Goal: Answer question/provide support

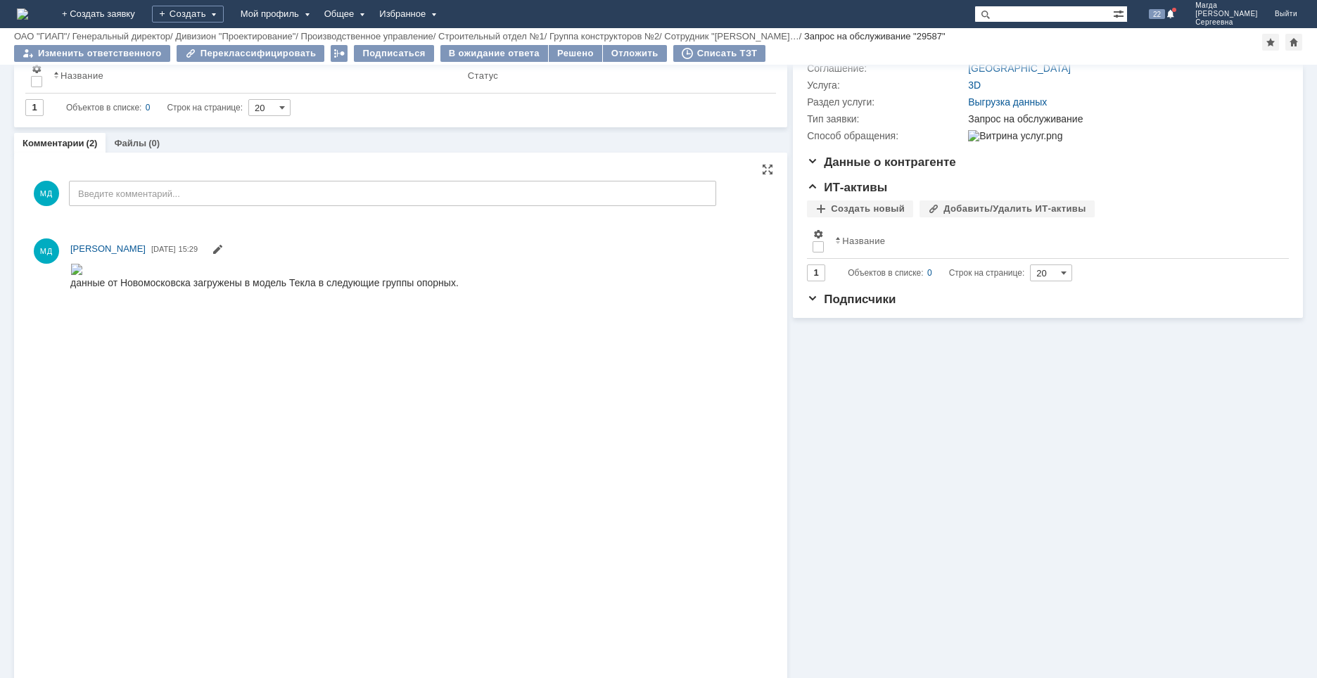
scroll to position [126, 0]
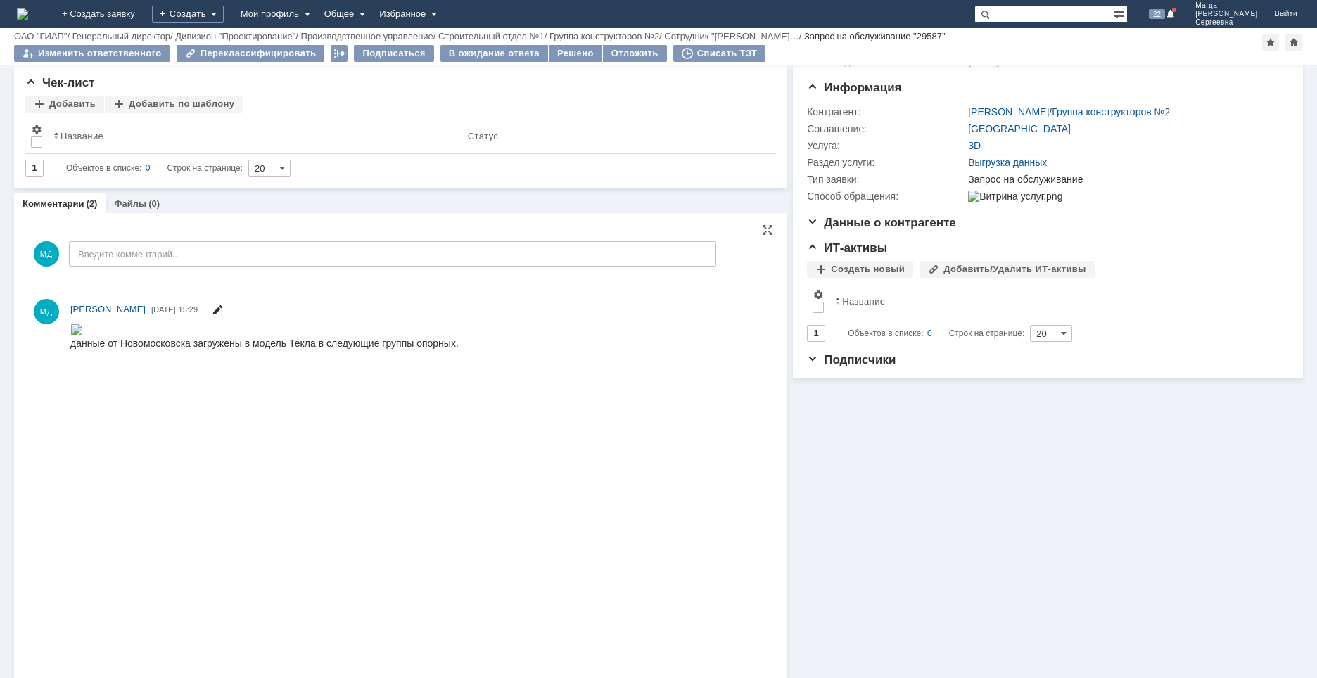
click at [223, 311] on span at bounding box center [217, 311] width 11 height 11
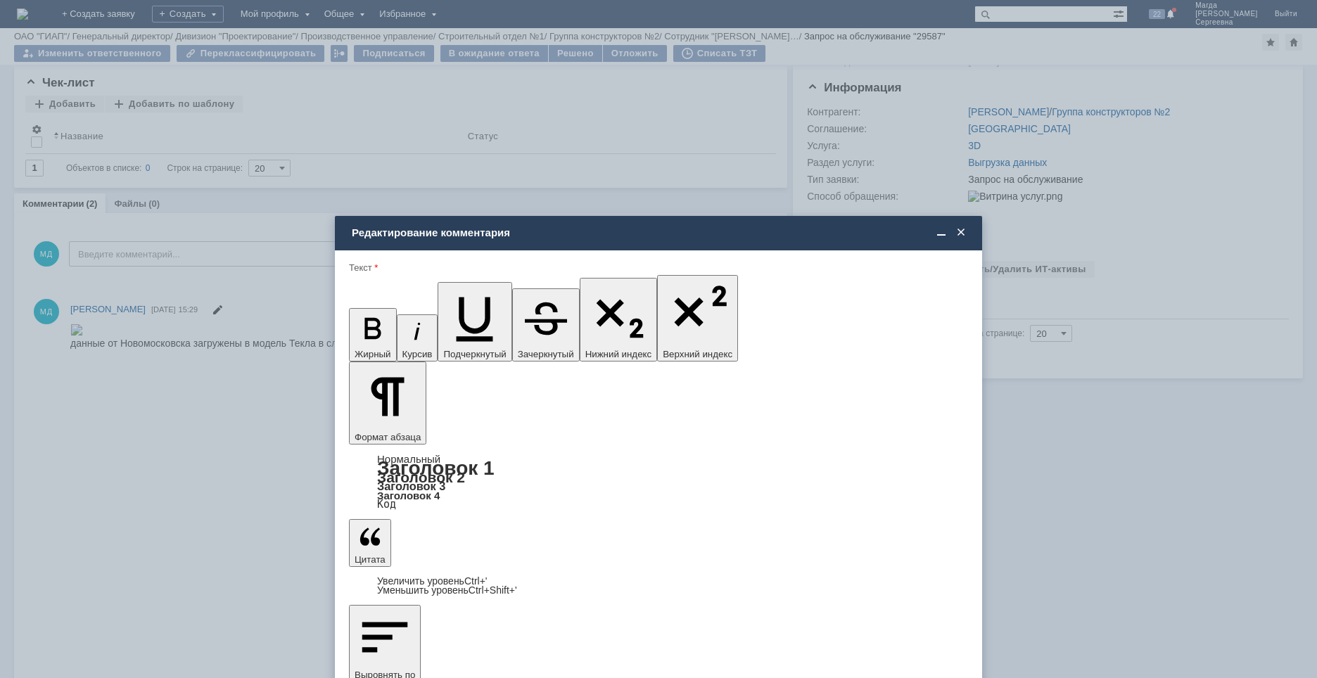
scroll to position [0, 0]
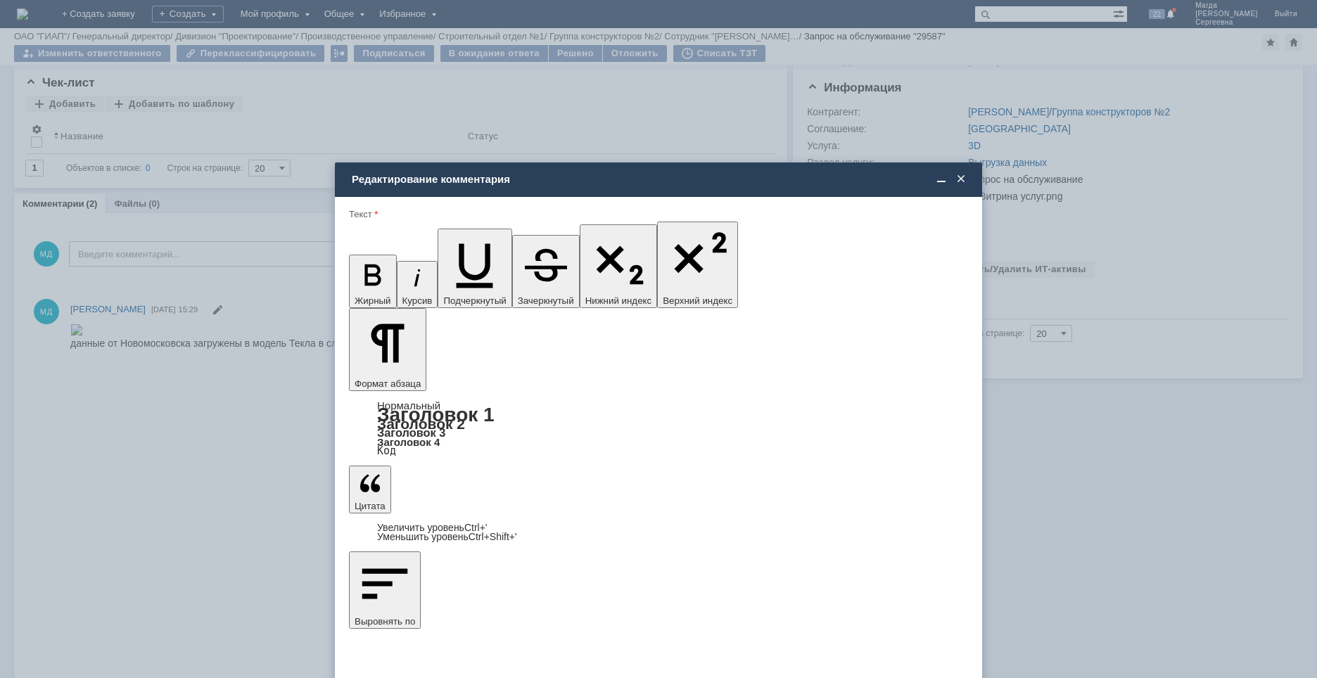
click at [962, 179] on span at bounding box center [961, 179] width 14 height 13
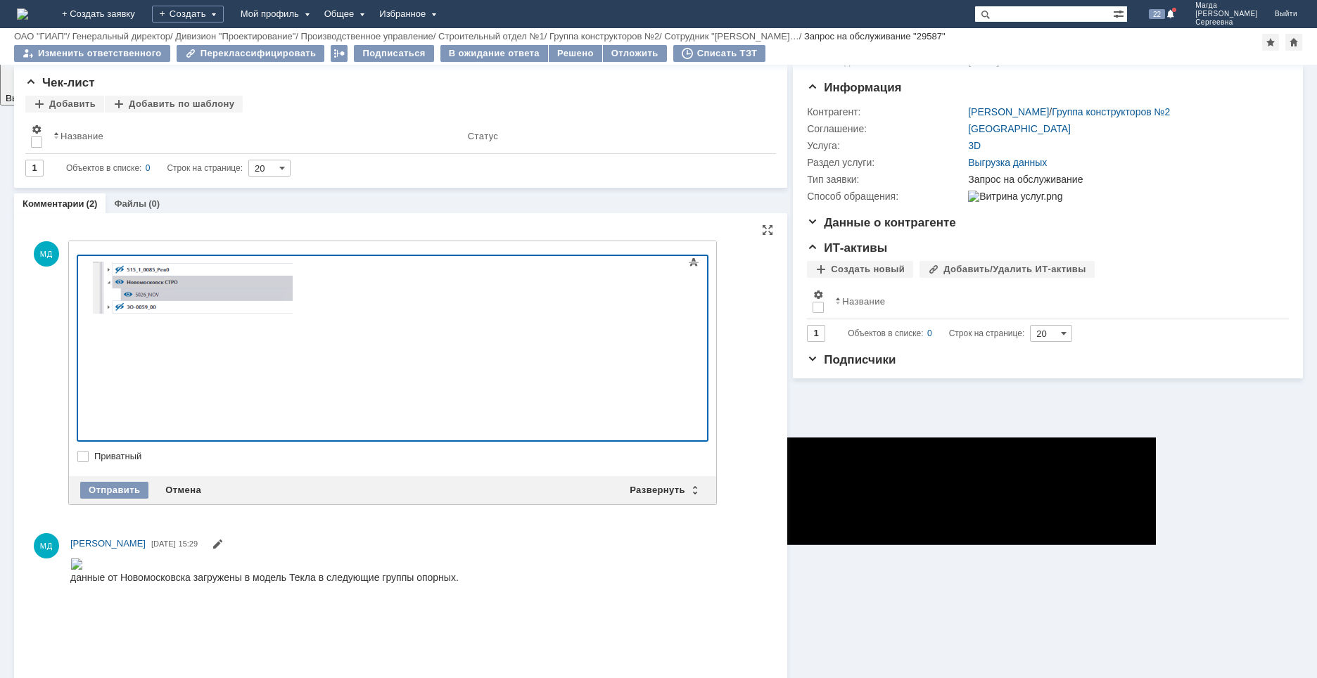
click at [292, 316] on div at bounding box center [192, 289] width 200 height 54
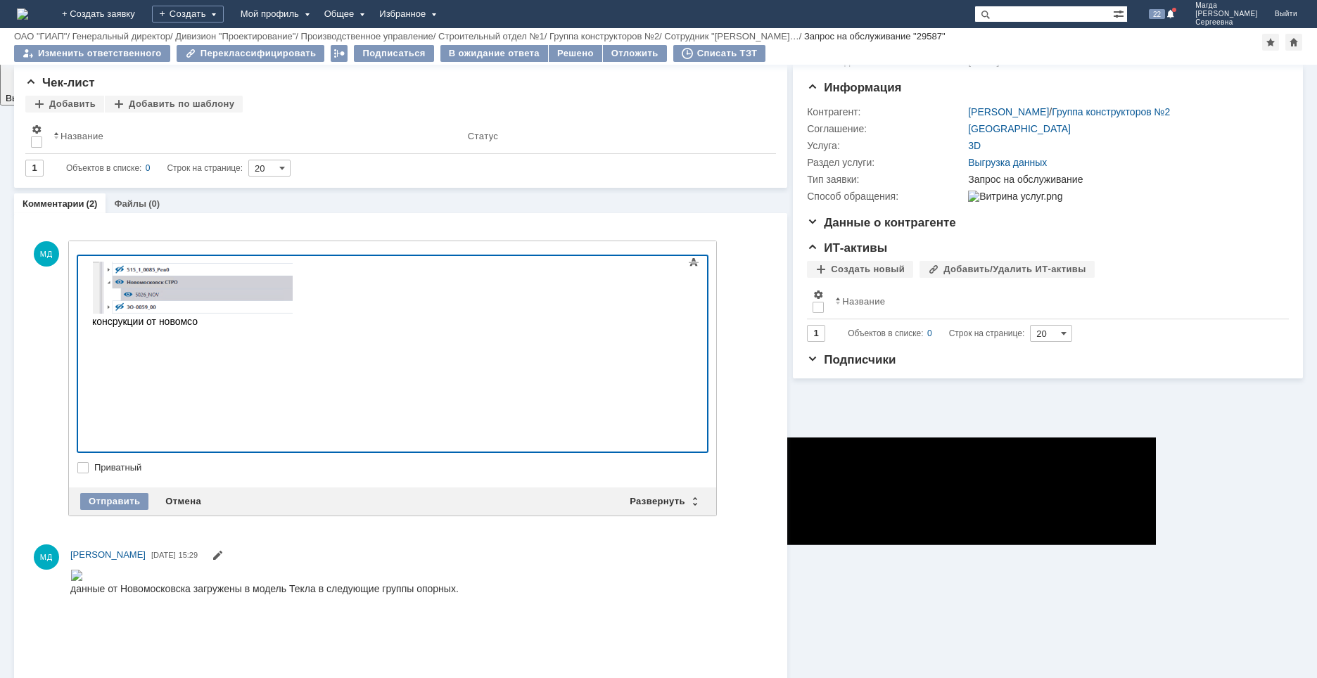
click at [114, 327] on div "консрукции от новомсо" at bounding box center [192, 294] width 200 height 65
click at [215, 327] on div "конструкции от новомсо" at bounding box center [192, 294] width 200 height 65
click at [198, 327] on div "конструкции от новомсо" at bounding box center [192, 294] width 200 height 65
click at [225, 327] on div "конструкции от новомско" at bounding box center [192, 294] width 200 height 65
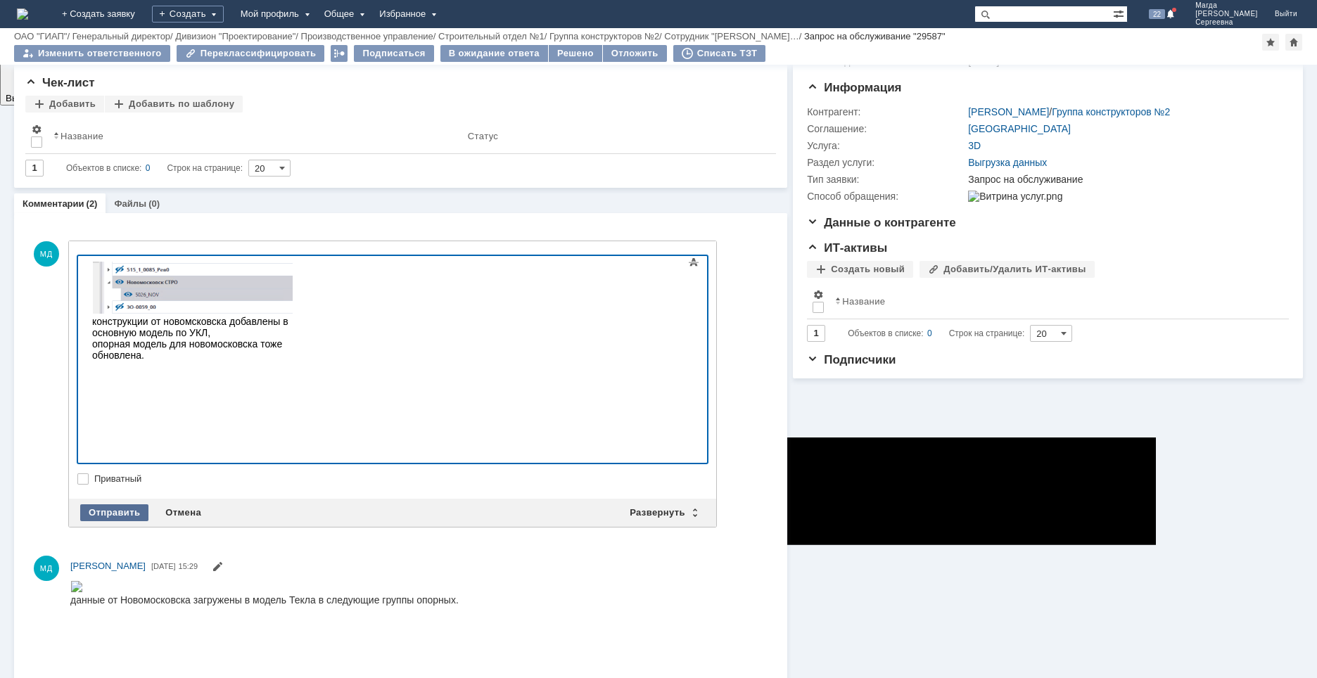
click at [107, 504] on div "Отправить" at bounding box center [114, 512] width 68 height 17
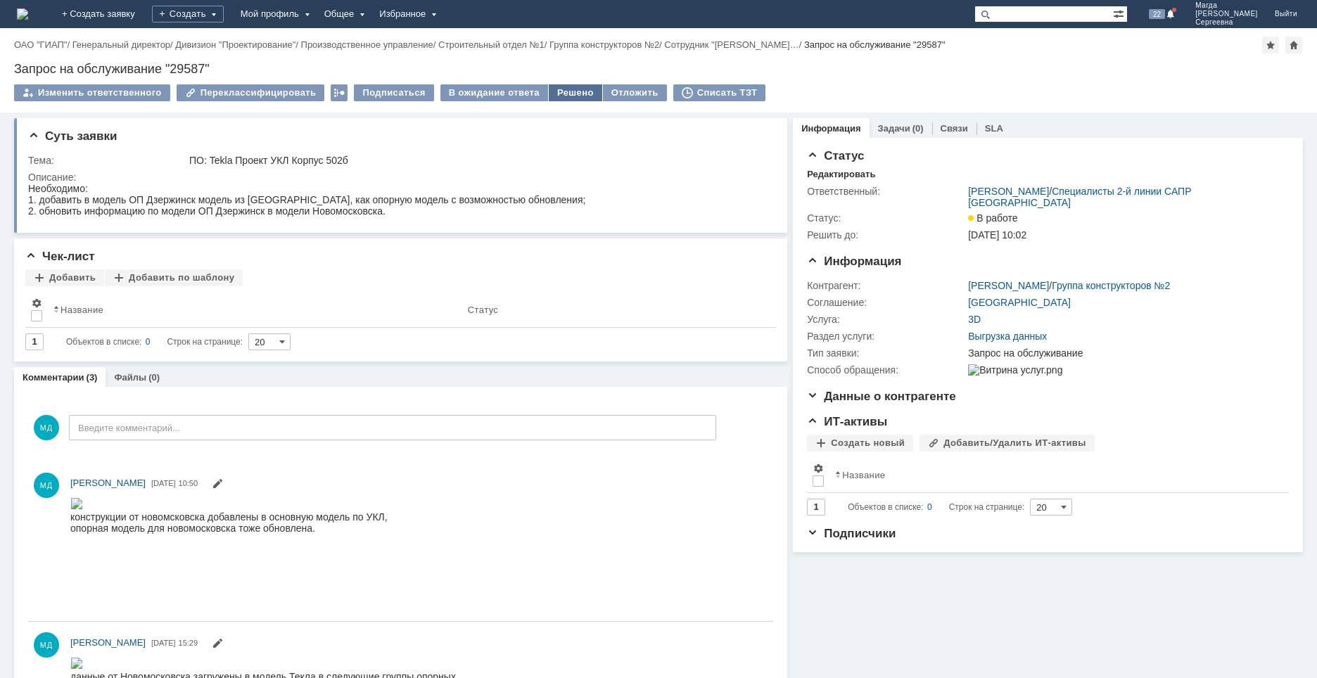
click at [559, 93] on div "Решено" at bounding box center [575, 92] width 53 height 17
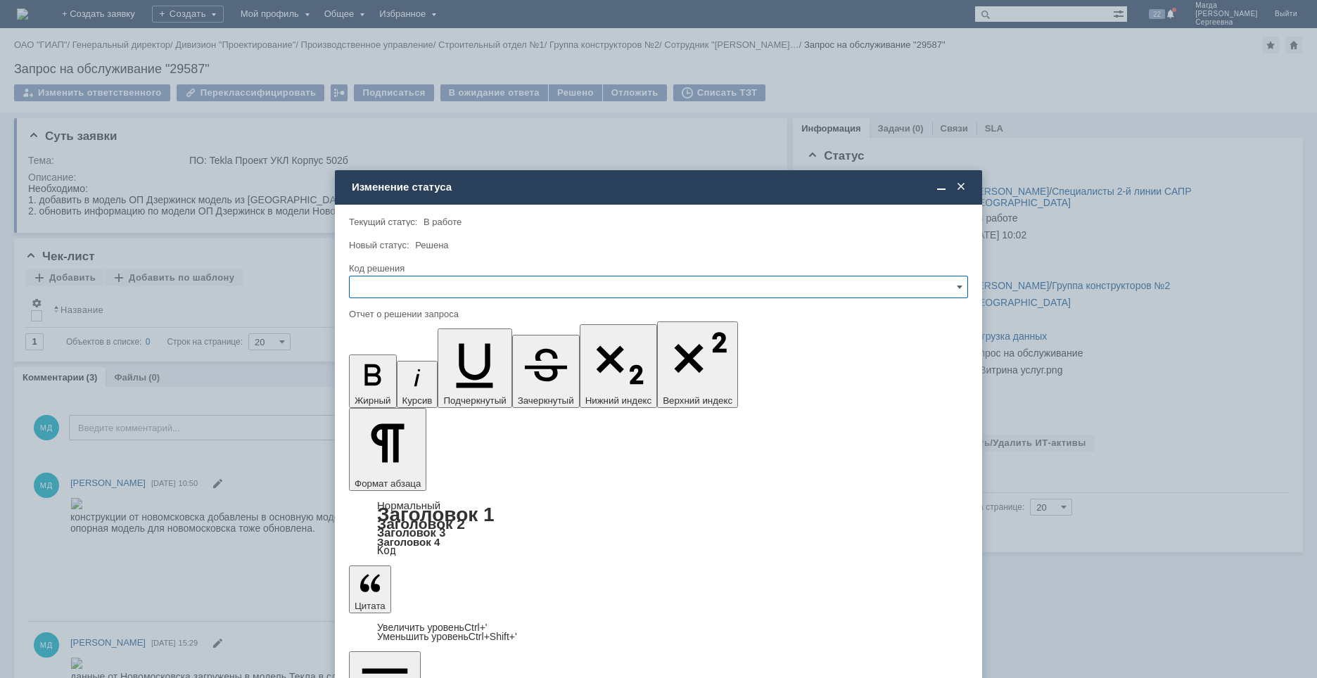
click at [452, 284] on input "text" at bounding box center [658, 287] width 619 height 23
click at [400, 380] on span "Решено" at bounding box center [658, 382] width 601 height 11
type input "Решено"
